Goal: Information Seeking & Learning: Learn about a topic

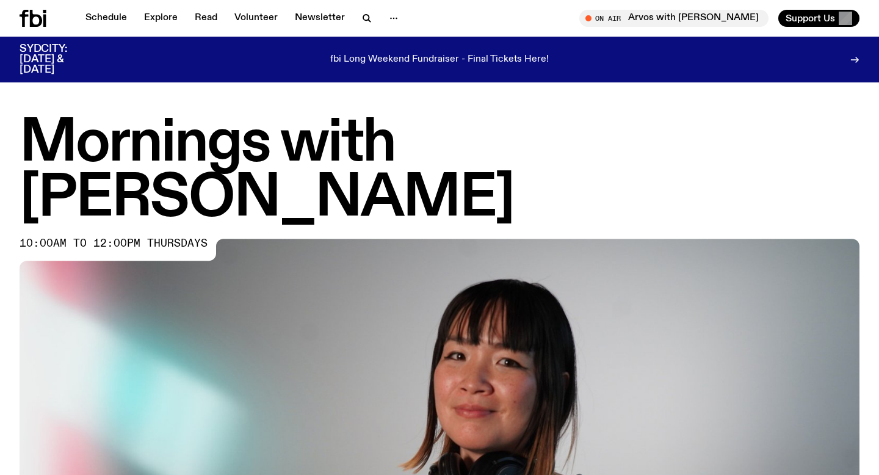
scroll to position [395, 0]
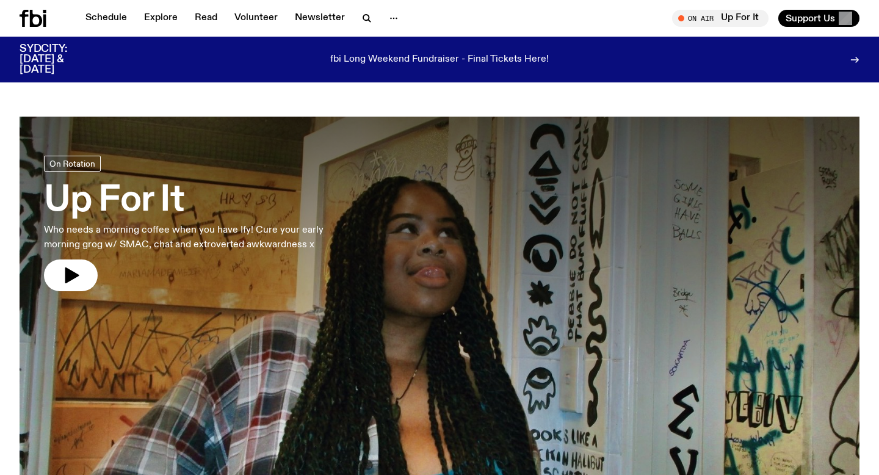
scroll to position [1952, 0]
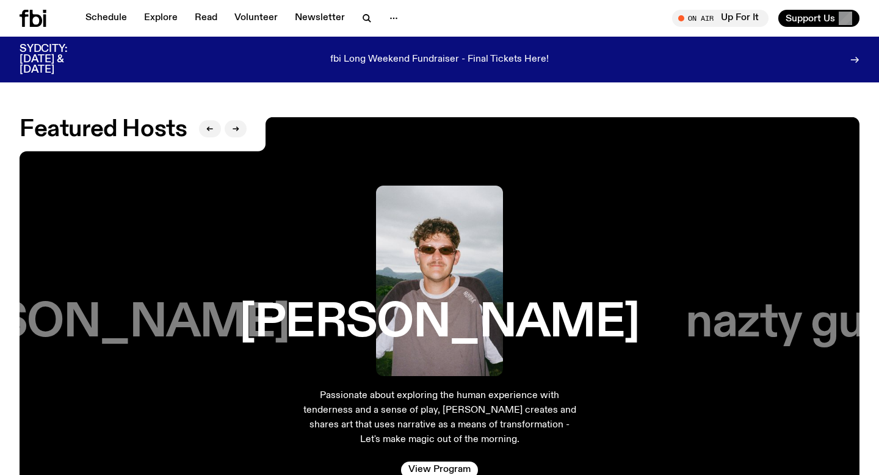
click at [31, 26] on icon at bounding box center [36, 18] width 12 height 17
click at [119, 13] on link "Schedule" at bounding box center [106, 18] width 56 height 17
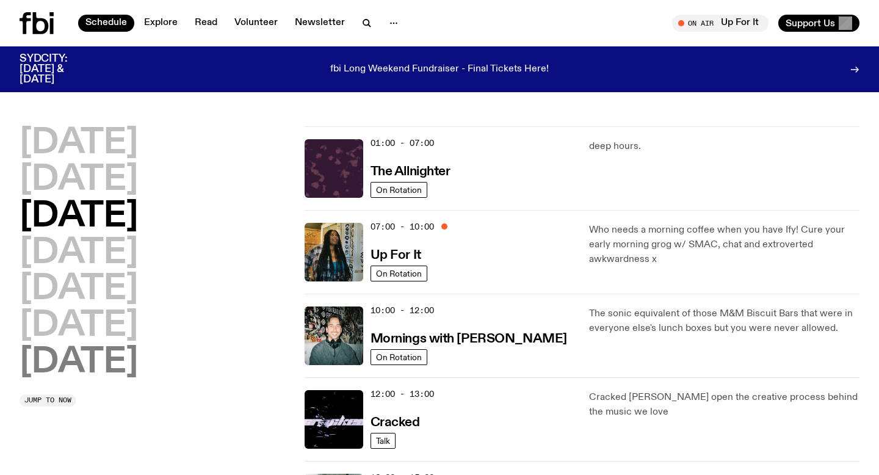
click at [102, 358] on h2 "[DATE]" at bounding box center [79, 362] width 118 height 34
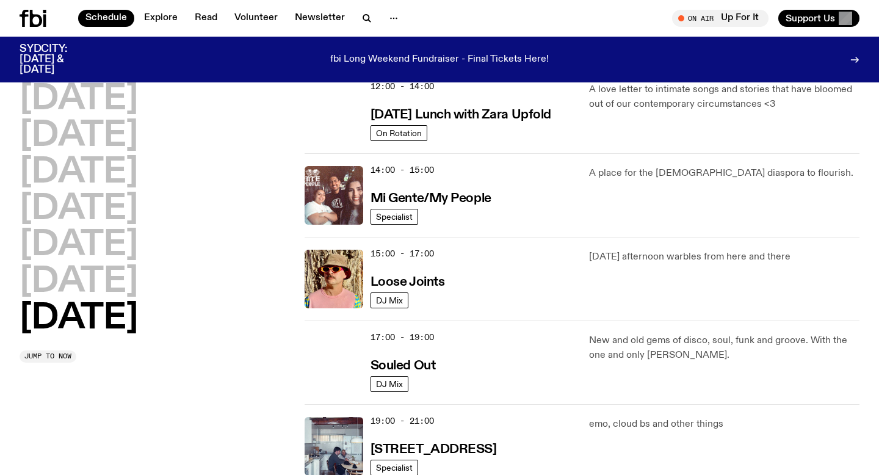
scroll to position [543, 0]
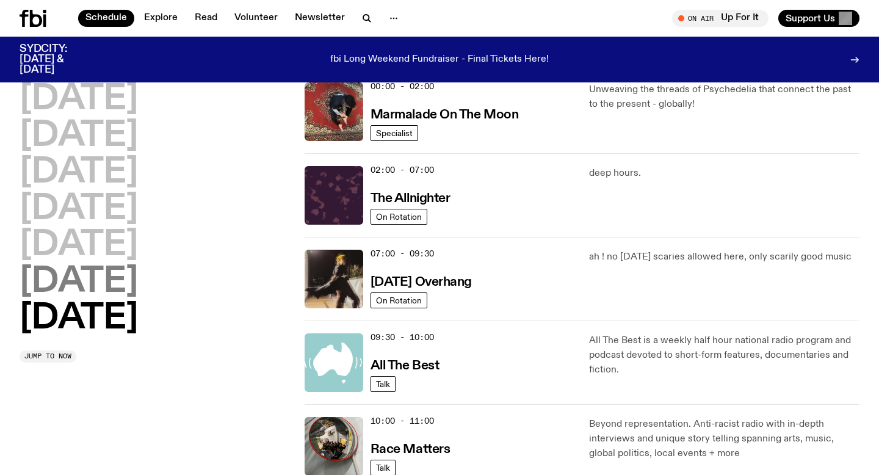
click at [137, 284] on h2 "[DATE]" at bounding box center [79, 282] width 118 height 34
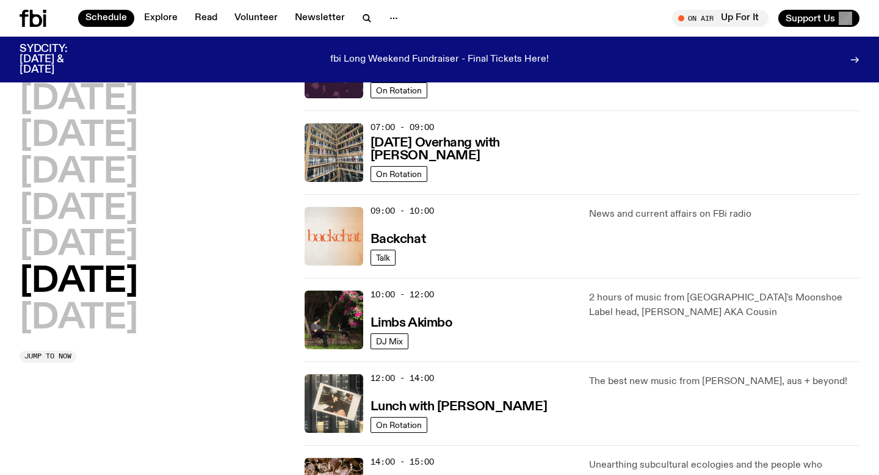
scroll to position [181, 0]
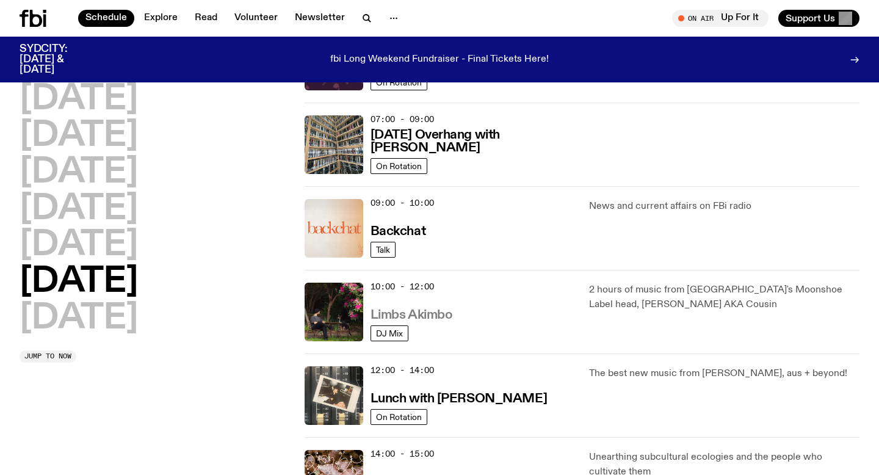
click at [424, 309] on h3 "Limbs Akimbo" at bounding box center [411, 315] width 82 height 13
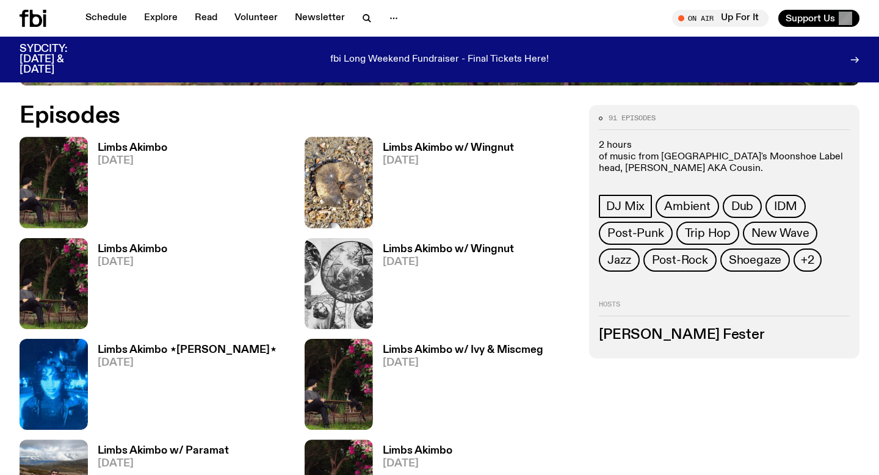
scroll to position [572, 0]
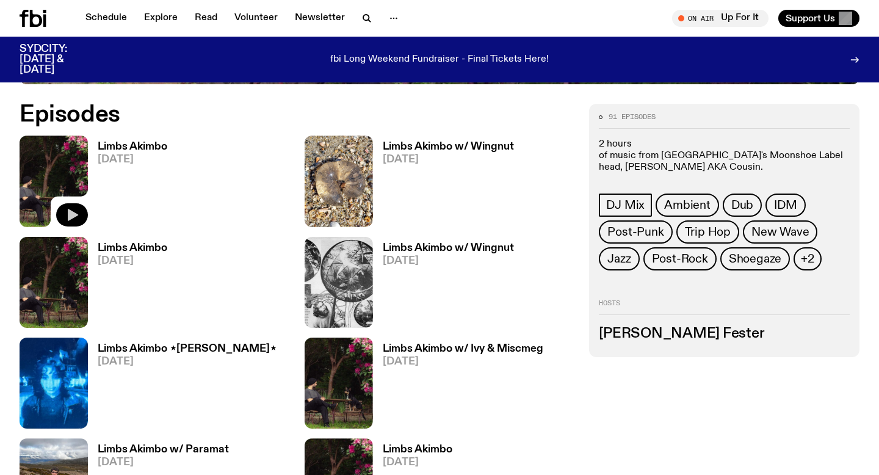
click at [76, 214] on icon "button" at bounding box center [73, 215] width 10 height 12
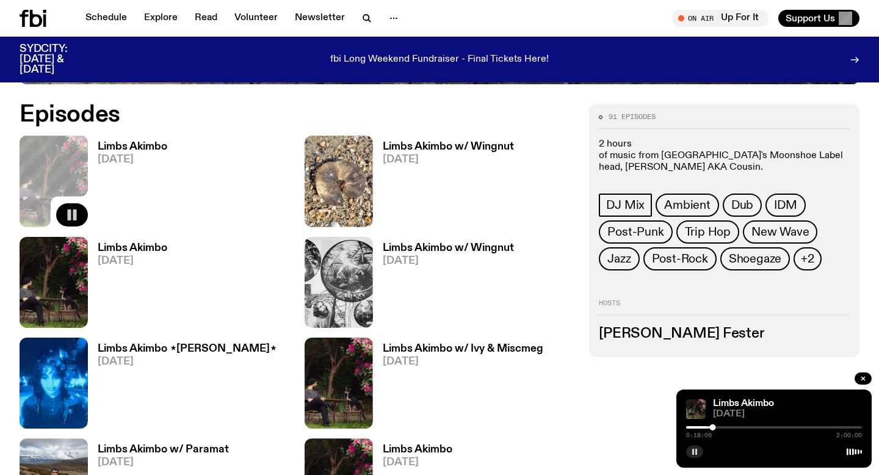
click at [694, 454] on icon "button" at bounding box center [694, 451] width 7 height 7
